Goal: Task Accomplishment & Management: Manage account settings

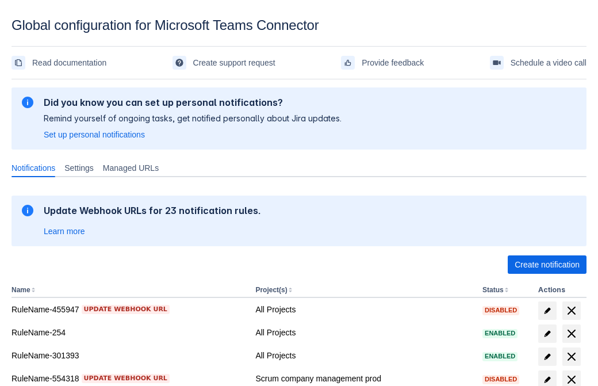
click at [547, 264] on span "Create notification" at bounding box center [547, 264] width 65 height 18
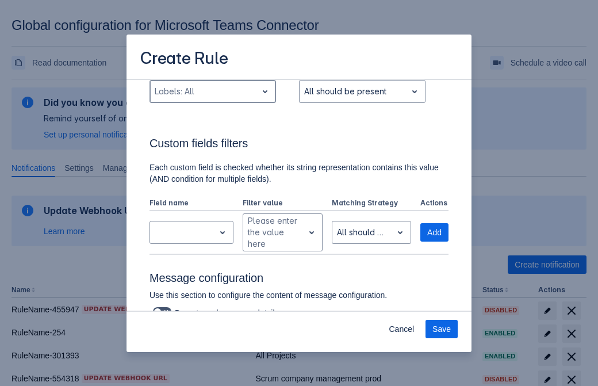
click at [212, 91] on div "Scrollable content" at bounding box center [204, 92] width 98 height 14
type input "394683_label"
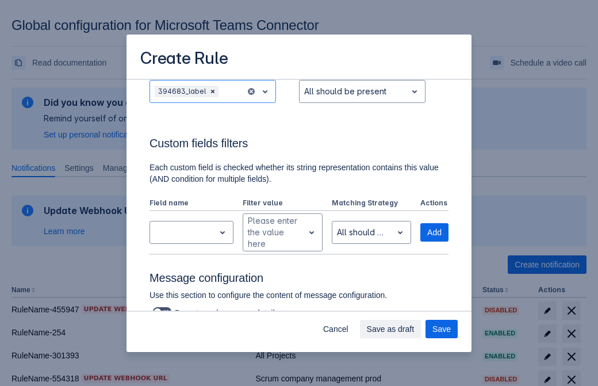
scroll to position [753, 0]
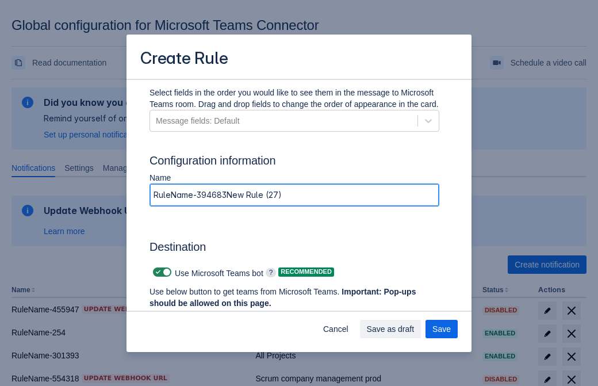
type input "RuleName-394683New Rule (27)"
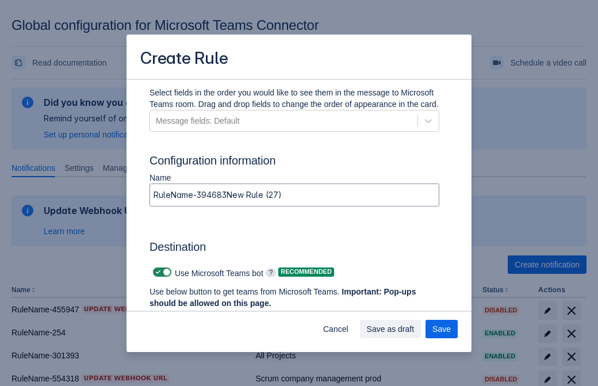
click at [156, 272] on span "Scrollable content" at bounding box center [157, 271] width 9 height 9
click at [156, 272] on input "Scrollable content" at bounding box center [156, 271] width 7 height 7
checkbox input "false"
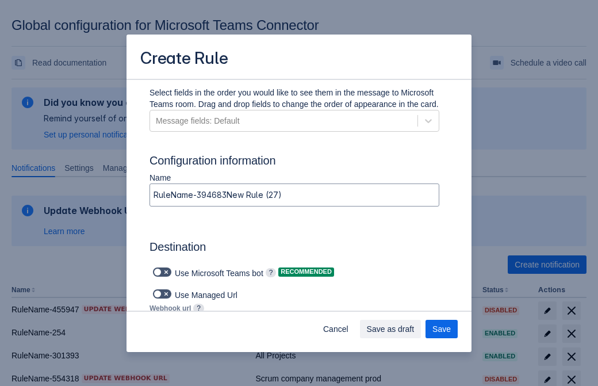
type input "https://prod-74.westus.logic.azure.com:443/workflows/f11e74d8c9ca438c8769757d73…"
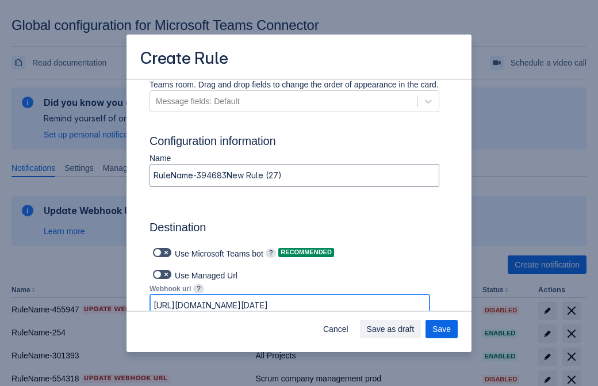
click at [414, 329] on span "Save as draft" at bounding box center [391, 329] width 48 height 18
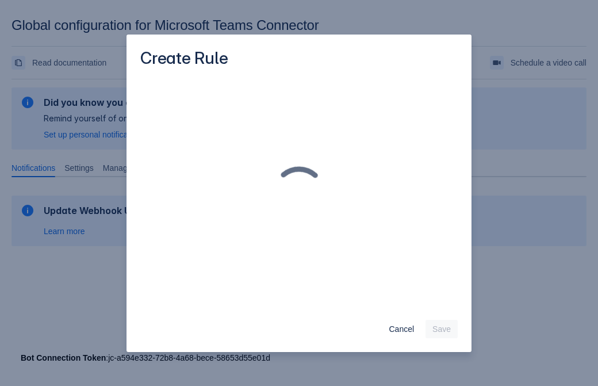
scroll to position [0, 0]
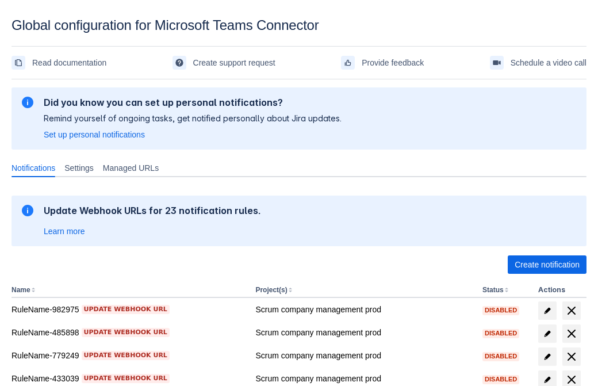
scroll to position [237, 0]
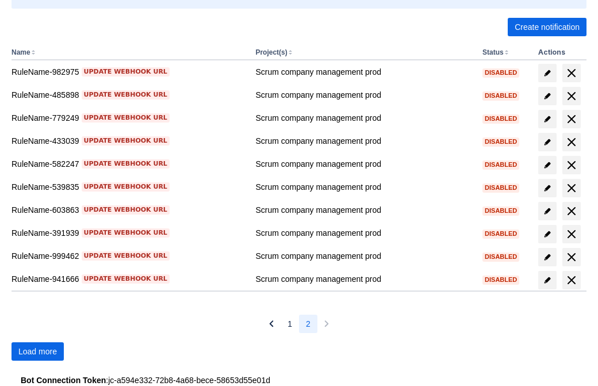
click at [37, 351] on span "Load more" at bounding box center [37, 351] width 39 height 18
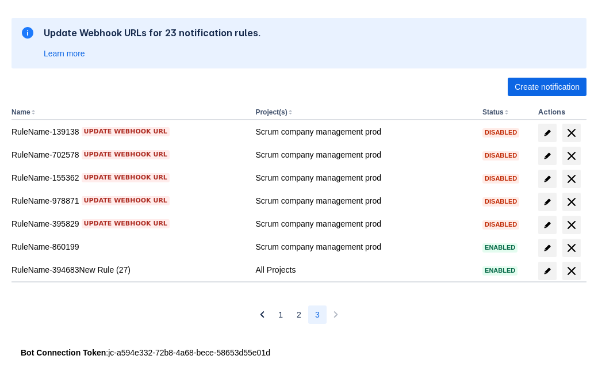
scroll to position [178, 0]
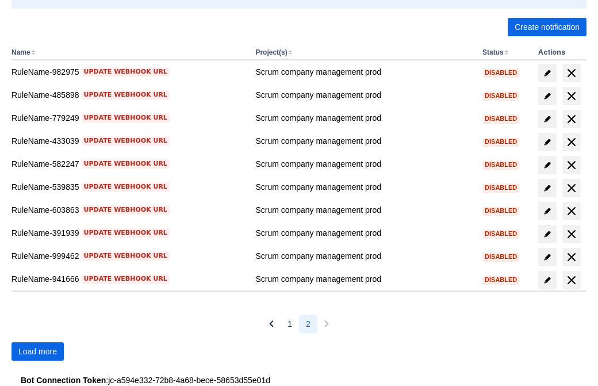
click at [37, 351] on span "Load more" at bounding box center [37, 351] width 39 height 18
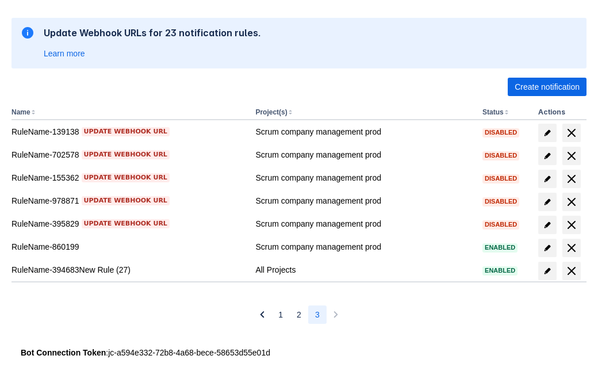
click at [571, 271] on span "delete" at bounding box center [572, 271] width 14 height 14
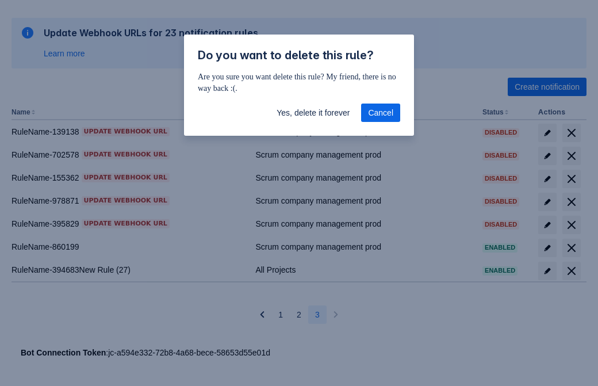
click at [313, 113] on span "Yes, delete it forever" at bounding box center [313, 112] width 73 height 18
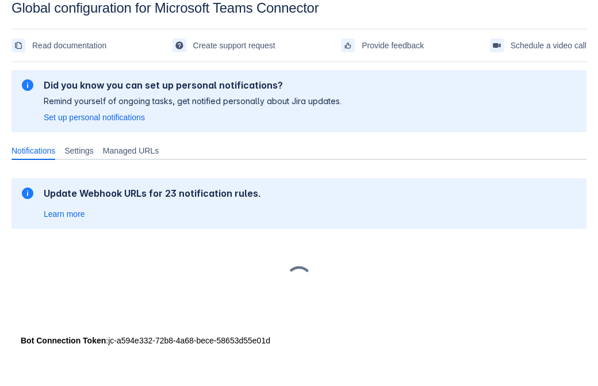
scroll to position [17, 0]
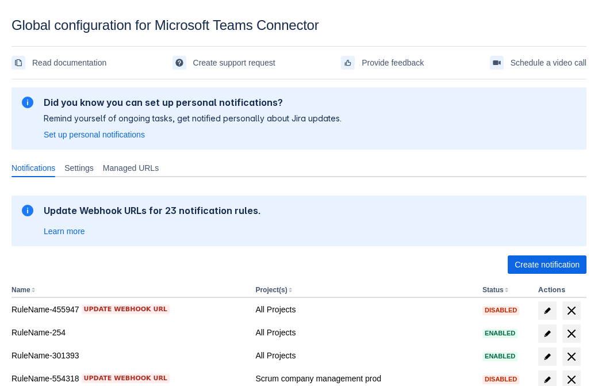
click at [547, 264] on span "Create notification" at bounding box center [547, 264] width 65 height 18
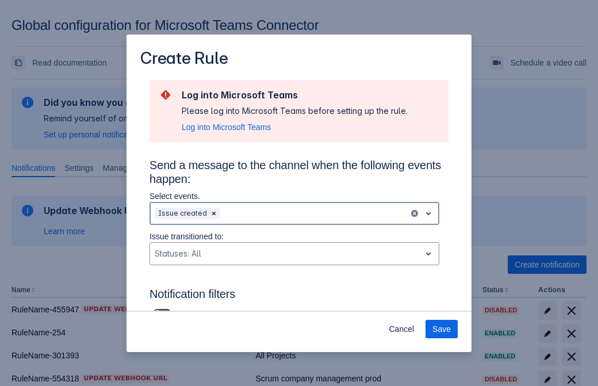
click at [294, 213] on div "Scrollable content" at bounding box center [313, 213] width 182 height 14
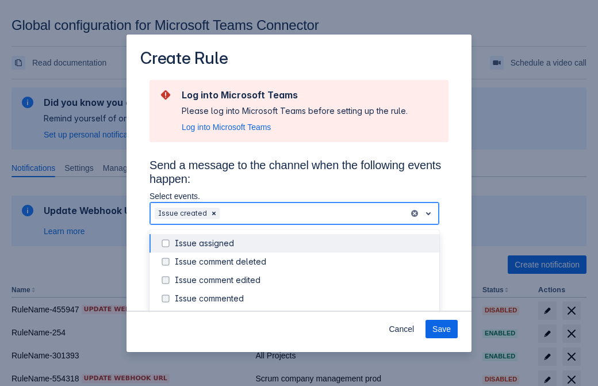
click at [304, 311] on div "Issue created" at bounding box center [304, 316] width 258 height 11
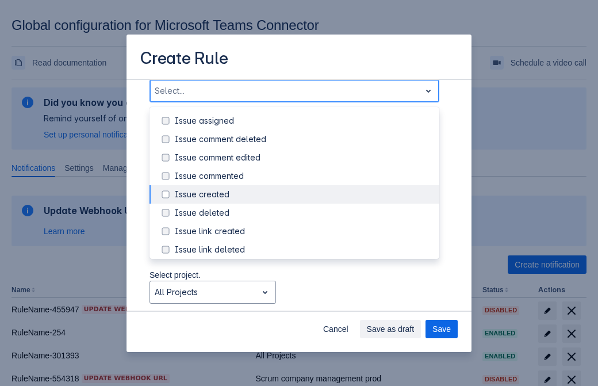
click at [304, 299] on div "Issue updated" at bounding box center [304, 304] width 258 height 11
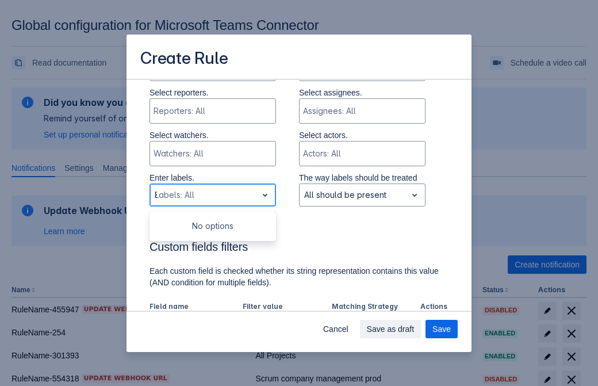
type input "867579_label"
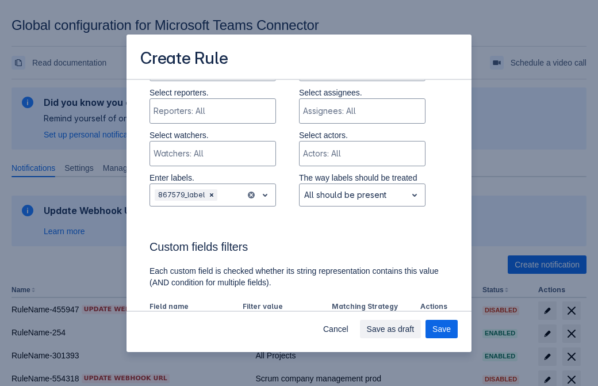
scroll to position [753, 0]
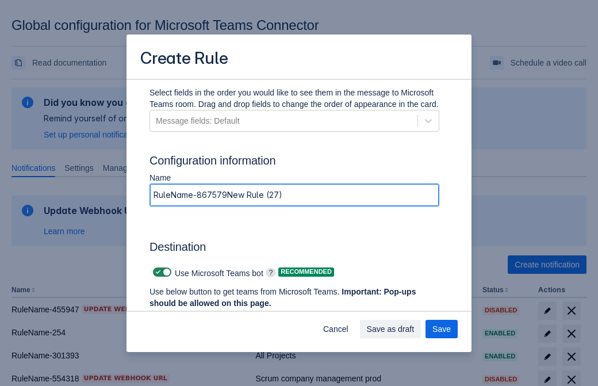
type input "RuleName-867579New Rule (27)"
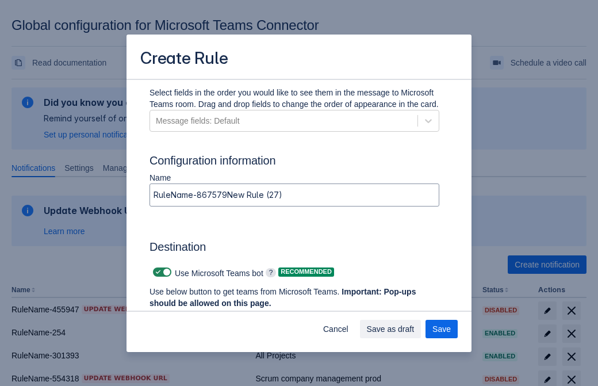
click at [156, 272] on span "Scrollable content" at bounding box center [157, 271] width 9 height 9
click at [156, 272] on input "Scrollable content" at bounding box center [156, 271] width 7 height 7
checkbox input "false"
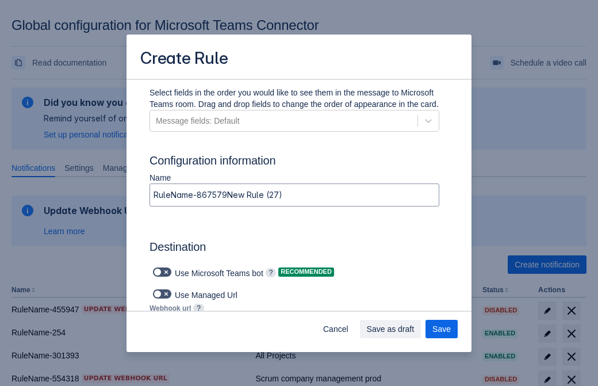
type input "https://prod-34.westus.logic.azure.com:443/workflows/b225ecea21af403f967199aab2…"
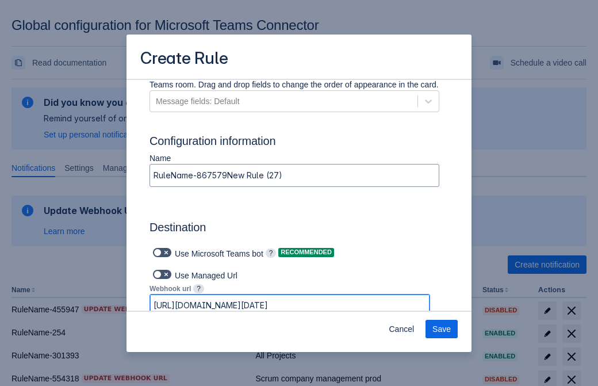
click at [442, 329] on span "Save" at bounding box center [441, 329] width 18 height 18
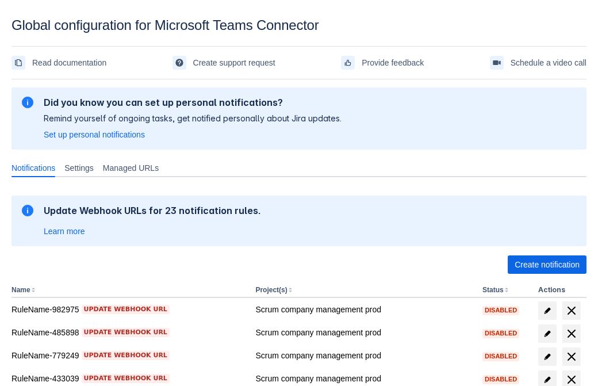
scroll to position [237, 0]
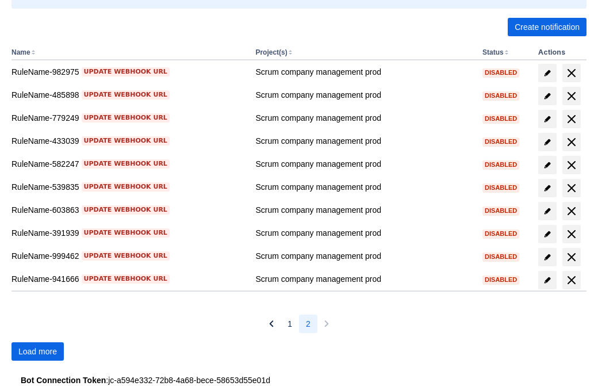
click at [37, 351] on span "Load more" at bounding box center [37, 351] width 39 height 18
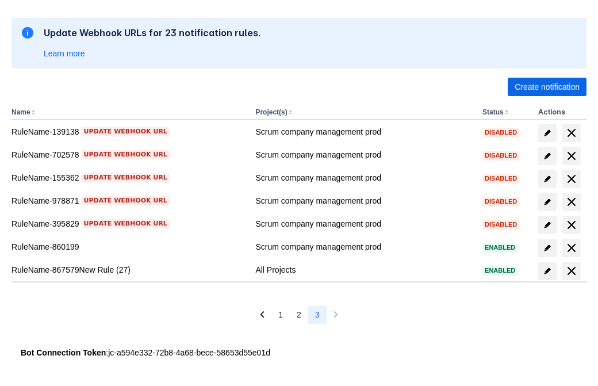
scroll to position [178, 0]
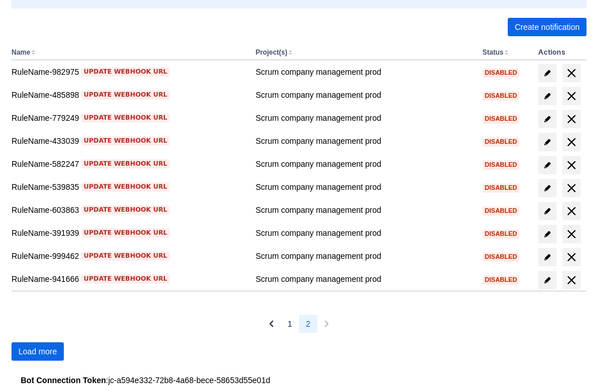
click at [37, 351] on span "Load more" at bounding box center [37, 351] width 39 height 18
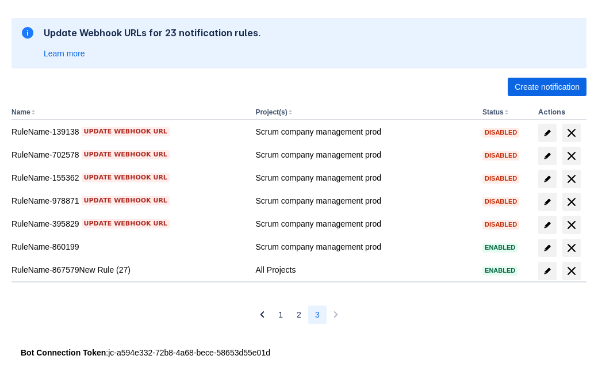
click at [571, 271] on span "delete" at bounding box center [572, 271] width 14 height 14
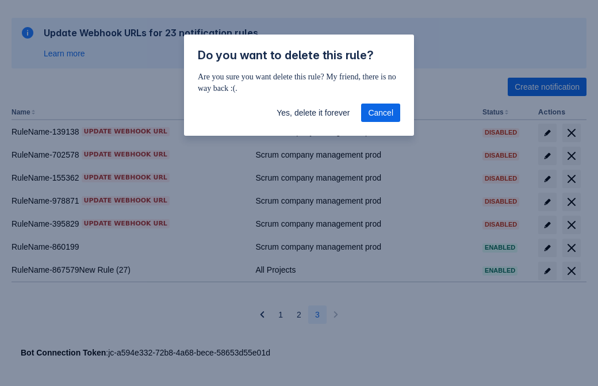
click at [313, 113] on span "Yes, delete it forever" at bounding box center [313, 112] width 73 height 18
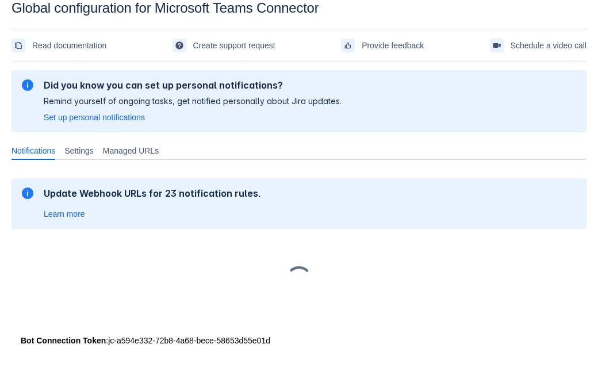
scroll to position [17, 0]
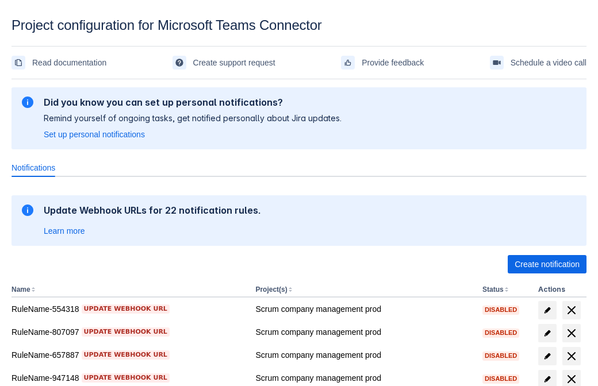
click at [547, 264] on span "Create notification" at bounding box center [547, 264] width 65 height 18
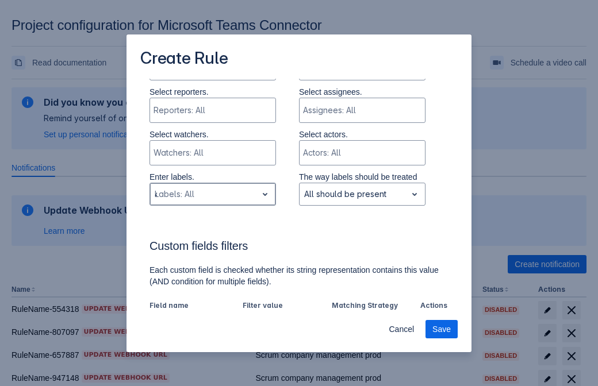
type input "470256_label"
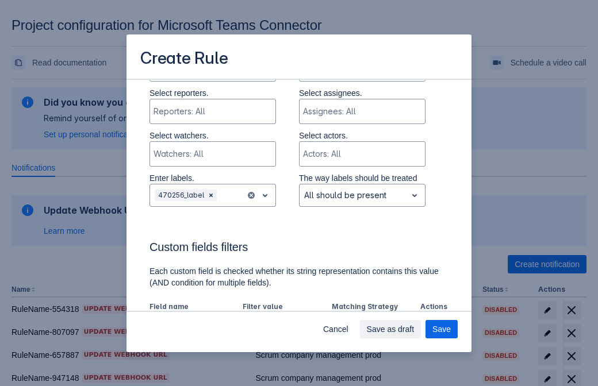
scroll to position [712, 0]
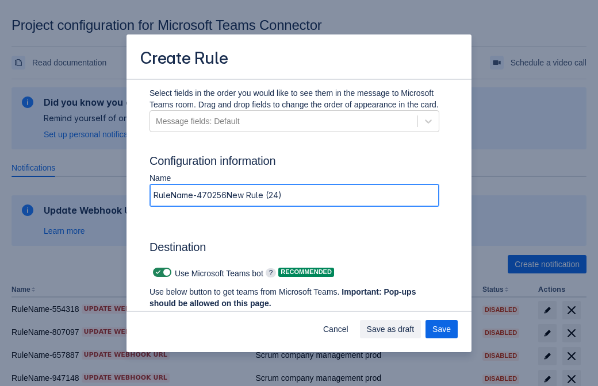
type input "RuleName-470256New Rule (24)"
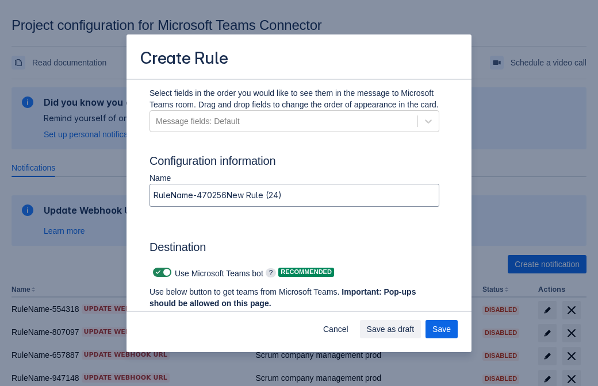
click at [156, 272] on span at bounding box center [157, 272] width 9 height 9
click at [156, 272] on input "checkbox" at bounding box center [156, 272] width 7 height 7
checkbox input "false"
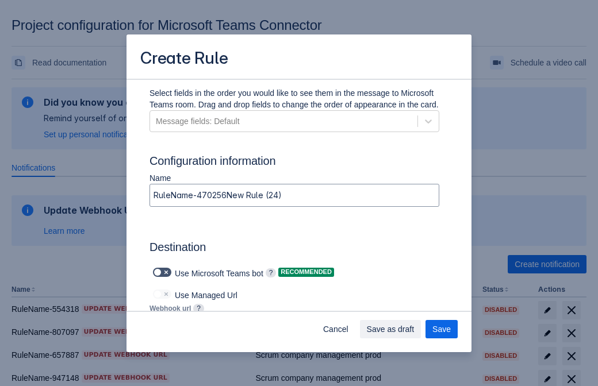
type input "https://prod-66.westus.logic.azure.com:443/workflows/8c648f5704ae4c43ad0e610244…"
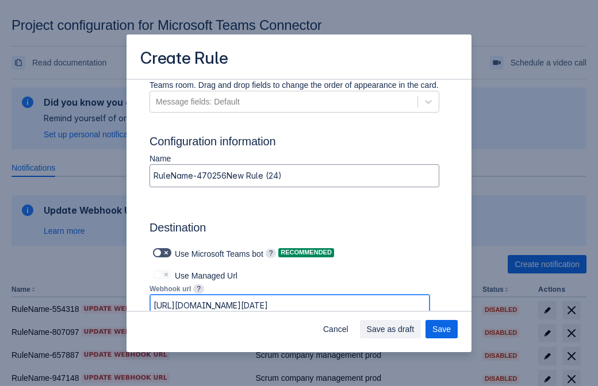
click at [414, 329] on span "Save as draft" at bounding box center [391, 329] width 48 height 18
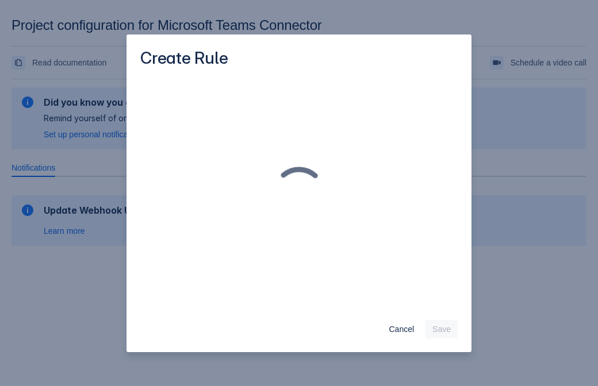
scroll to position [0, 0]
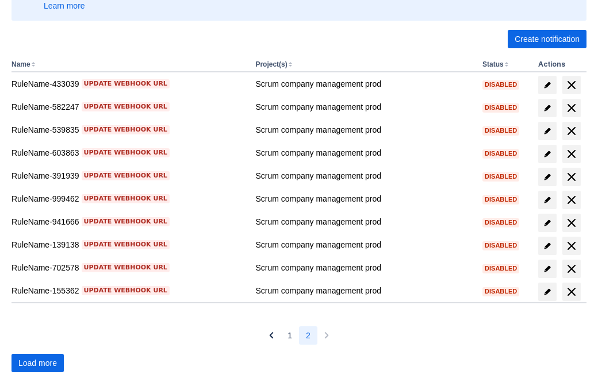
click at [37, 363] on span "Load more" at bounding box center [37, 363] width 39 height 18
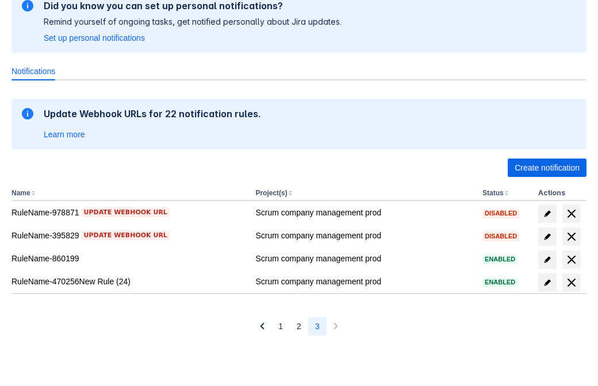
scroll to position [97, 0]
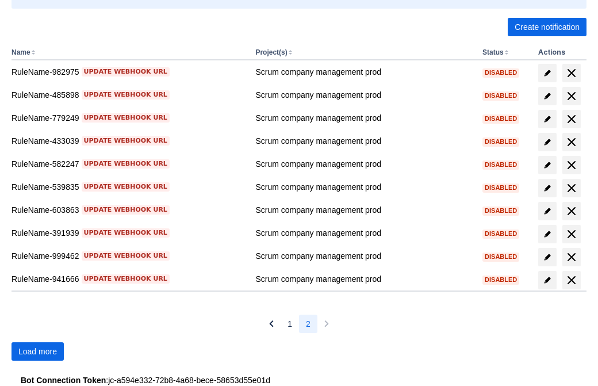
click at [37, 351] on span "Load more" at bounding box center [37, 351] width 39 height 18
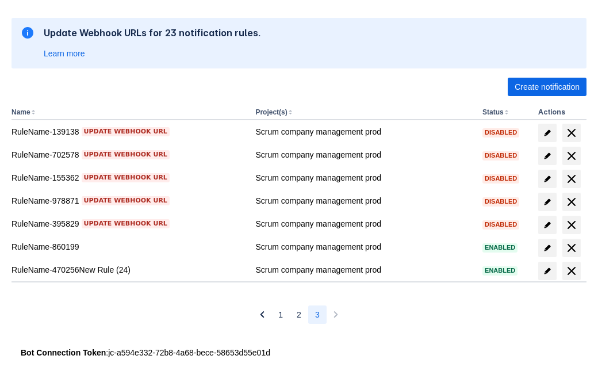
scroll to position [178, 0]
click at [571, 271] on span "delete" at bounding box center [572, 271] width 14 height 14
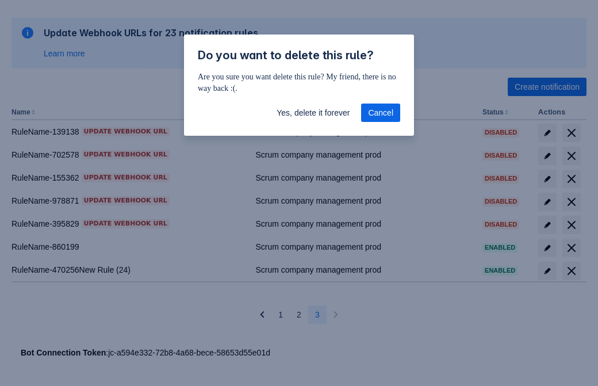
click at [313, 113] on span "Yes, delete it forever" at bounding box center [313, 112] width 73 height 18
